Goal: Transaction & Acquisition: Purchase product/service

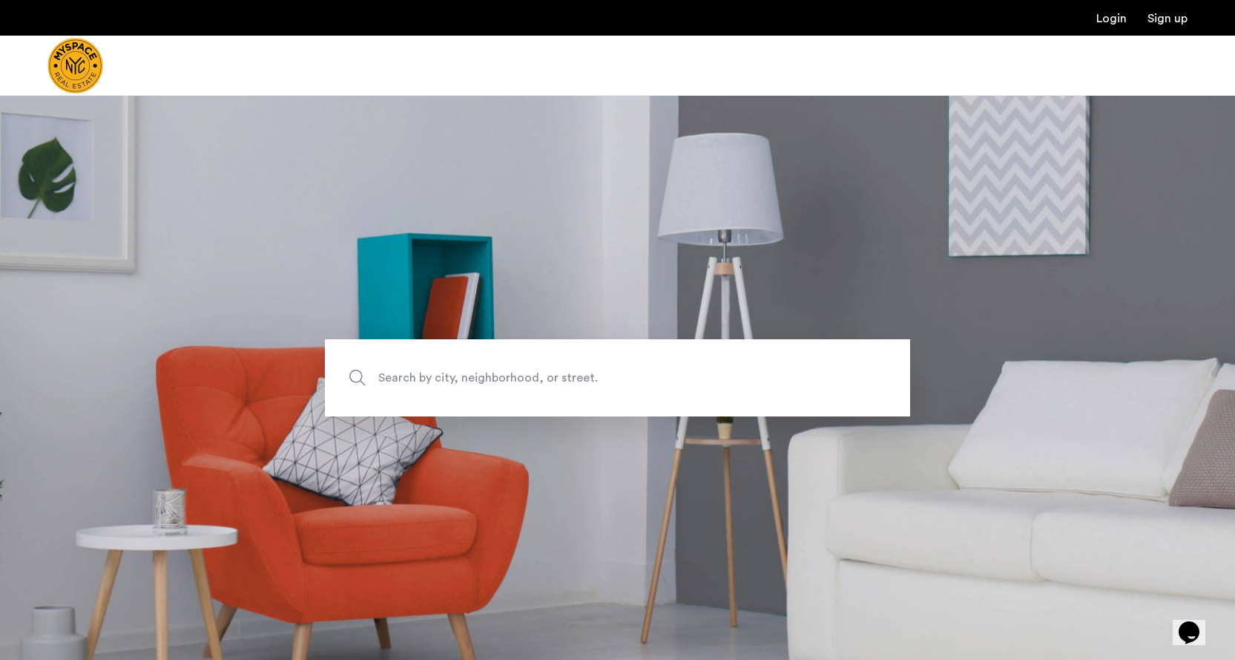
click at [517, 382] on span "Search by city, neighborhood, or street." at bounding box center [583, 377] width 410 height 20
click at [517, 382] on input "Search by city, neighborhood, or street." at bounding box center [617, 377] width 585 height 77
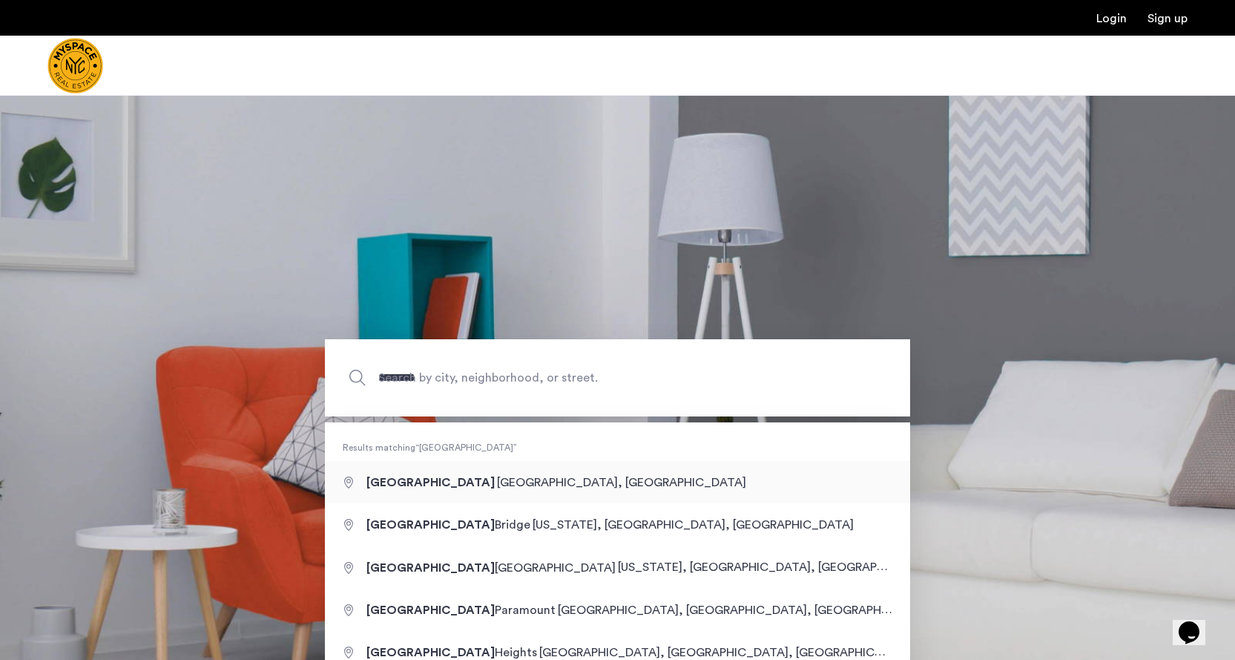
type input "**********"
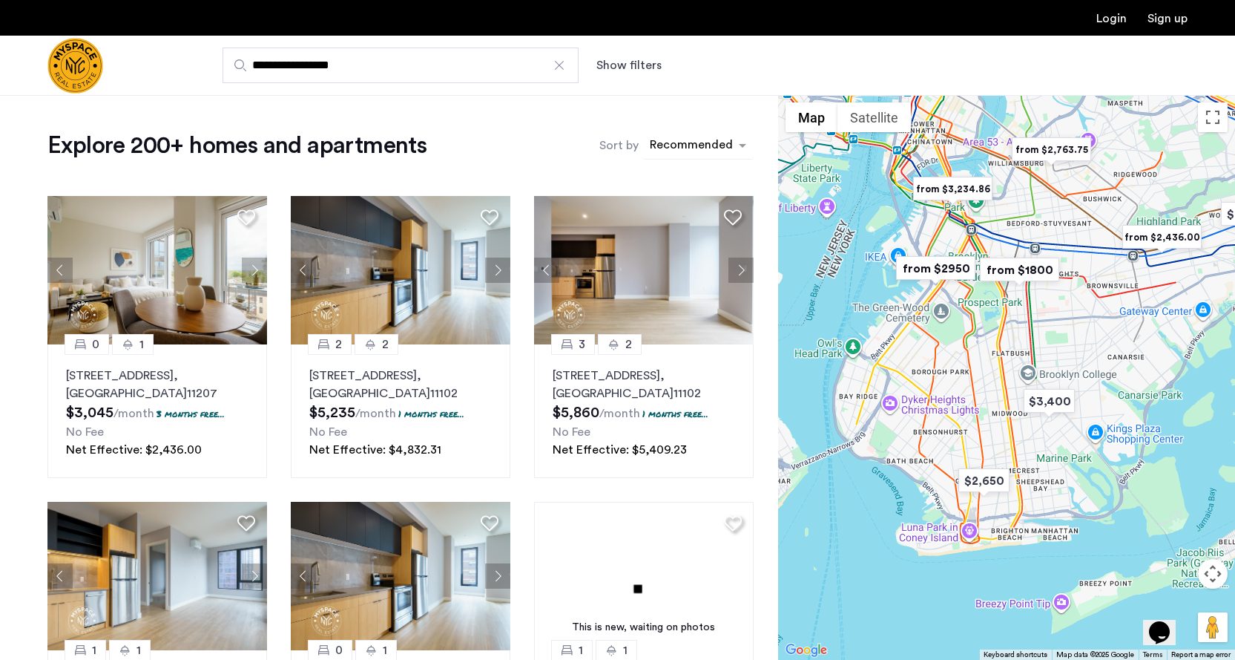
click at [670, 141] on div "sort-apartment" at bounding box center [692, 147] width 88 height 20
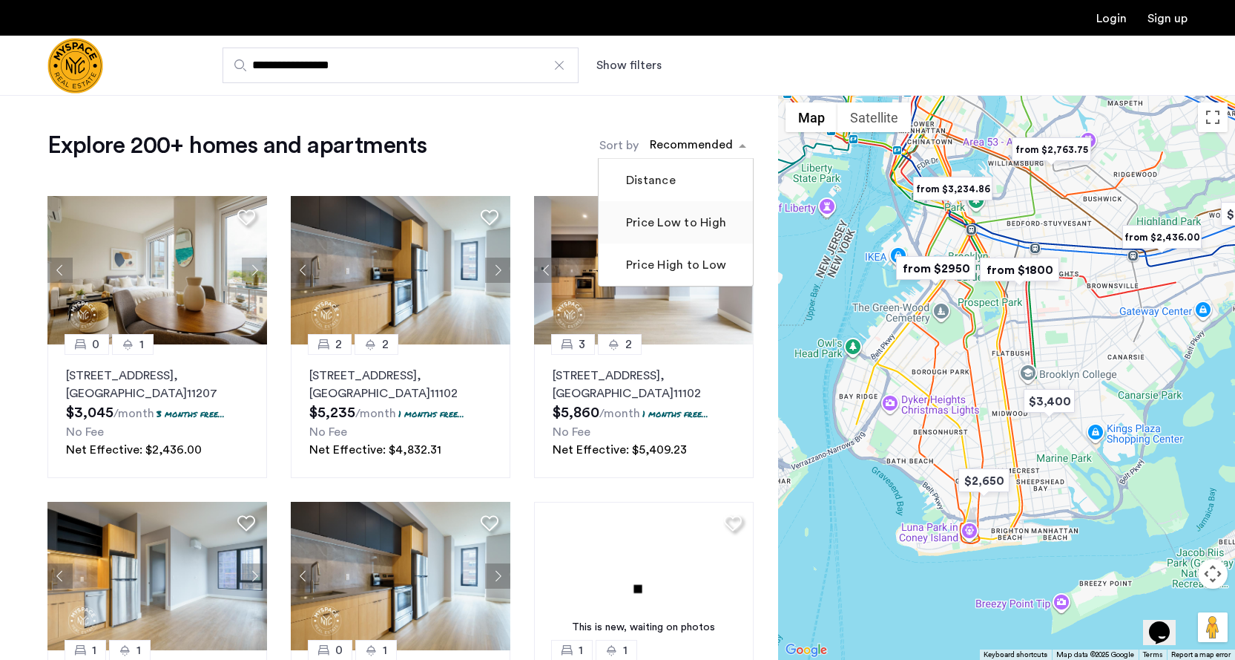
click at [673, 234] on mat-checkbox "Price Low to High" at bounding box center [676, 222] width 154 height 42
click at [671, 227] on label "Price Low to High" at bounding box center [674, 223] width 103 height 18
